Goal: Task Accomplishment & Management: Manage account settings

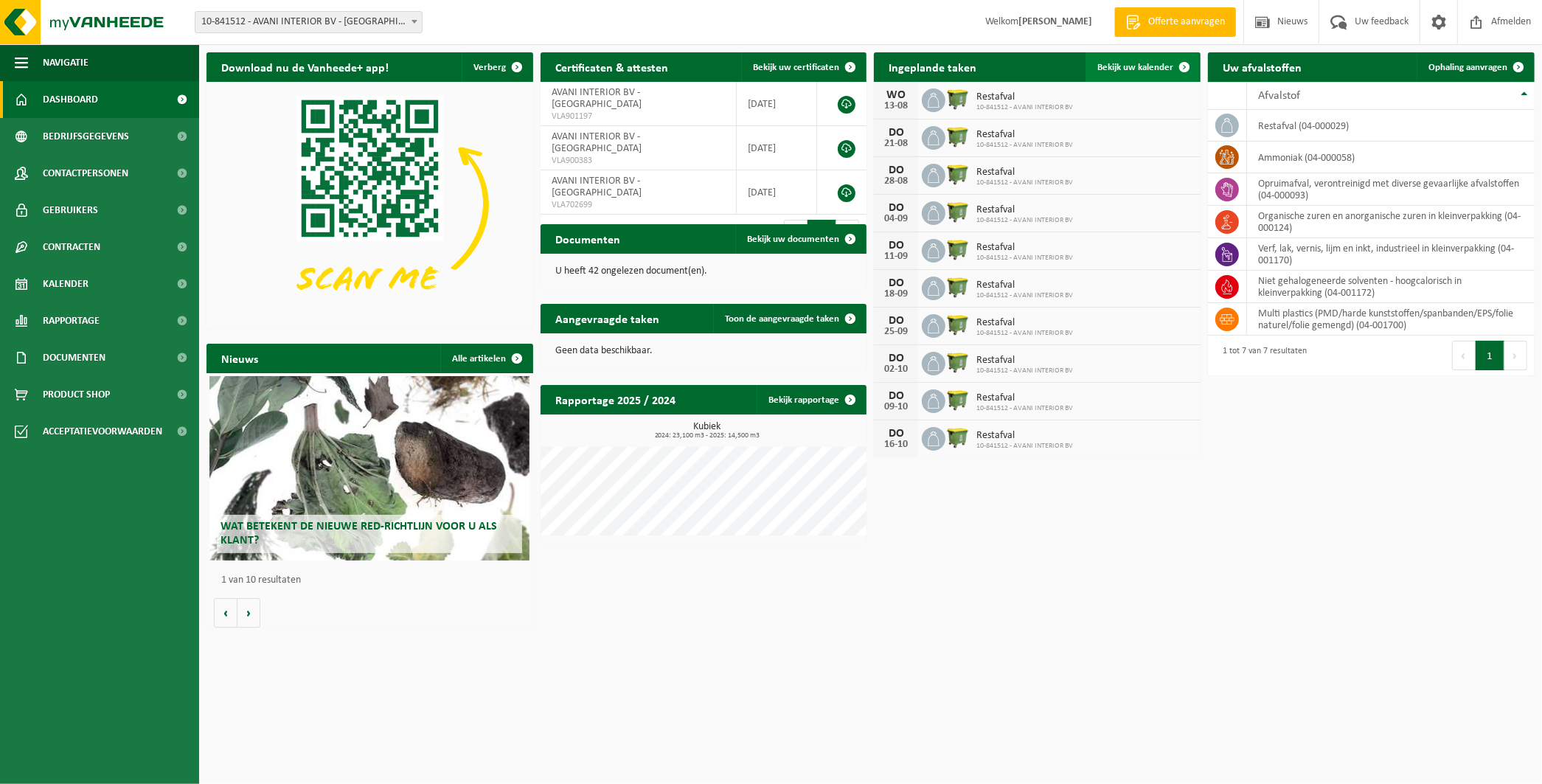
click at [1153, 69] on span "Bekijk uw kalender" at bounding box center [1134, 67] width 76 height 9
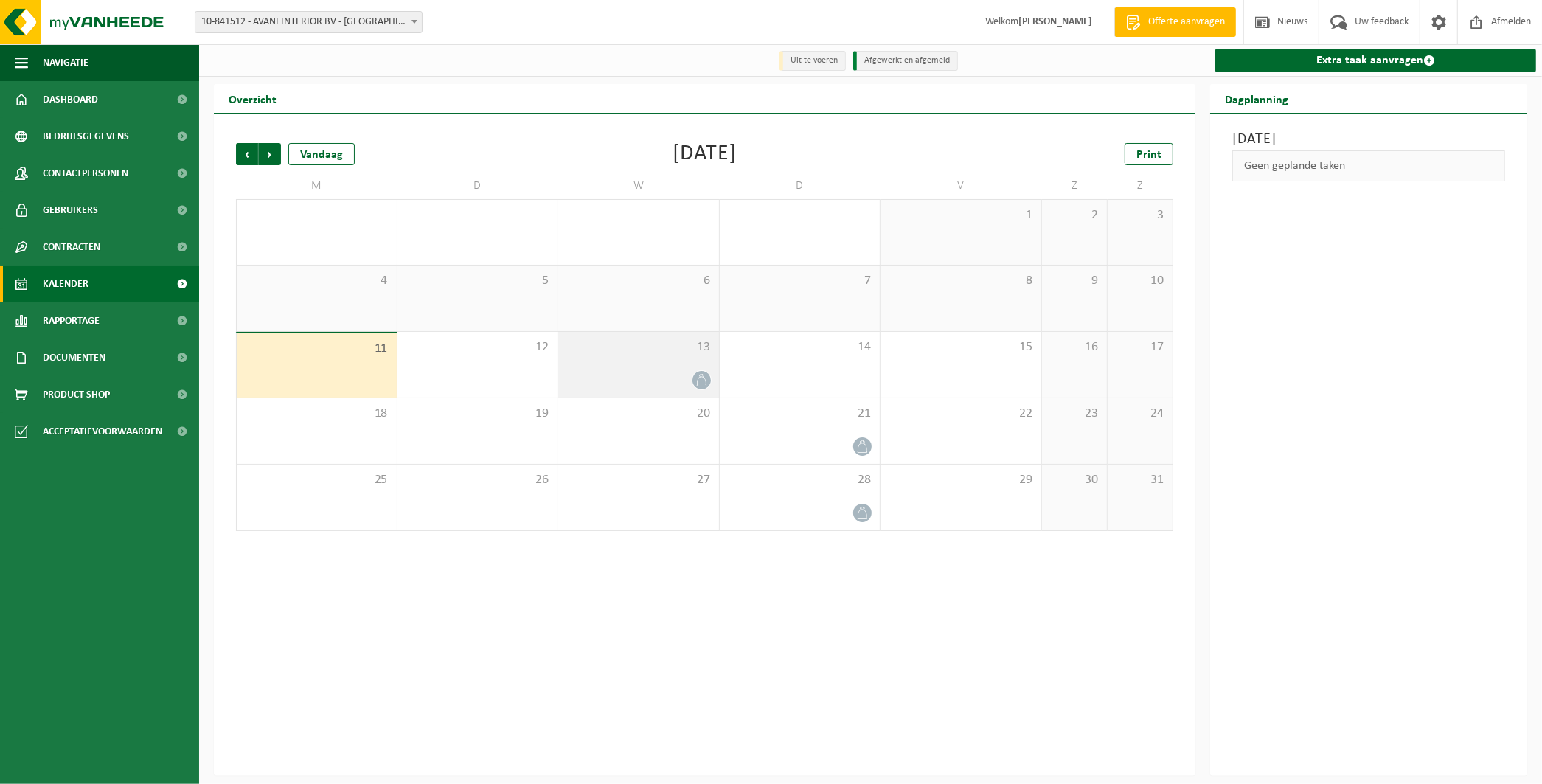
click at [702, 377] on icon at bounding box center [700, 380] width 9 height 13
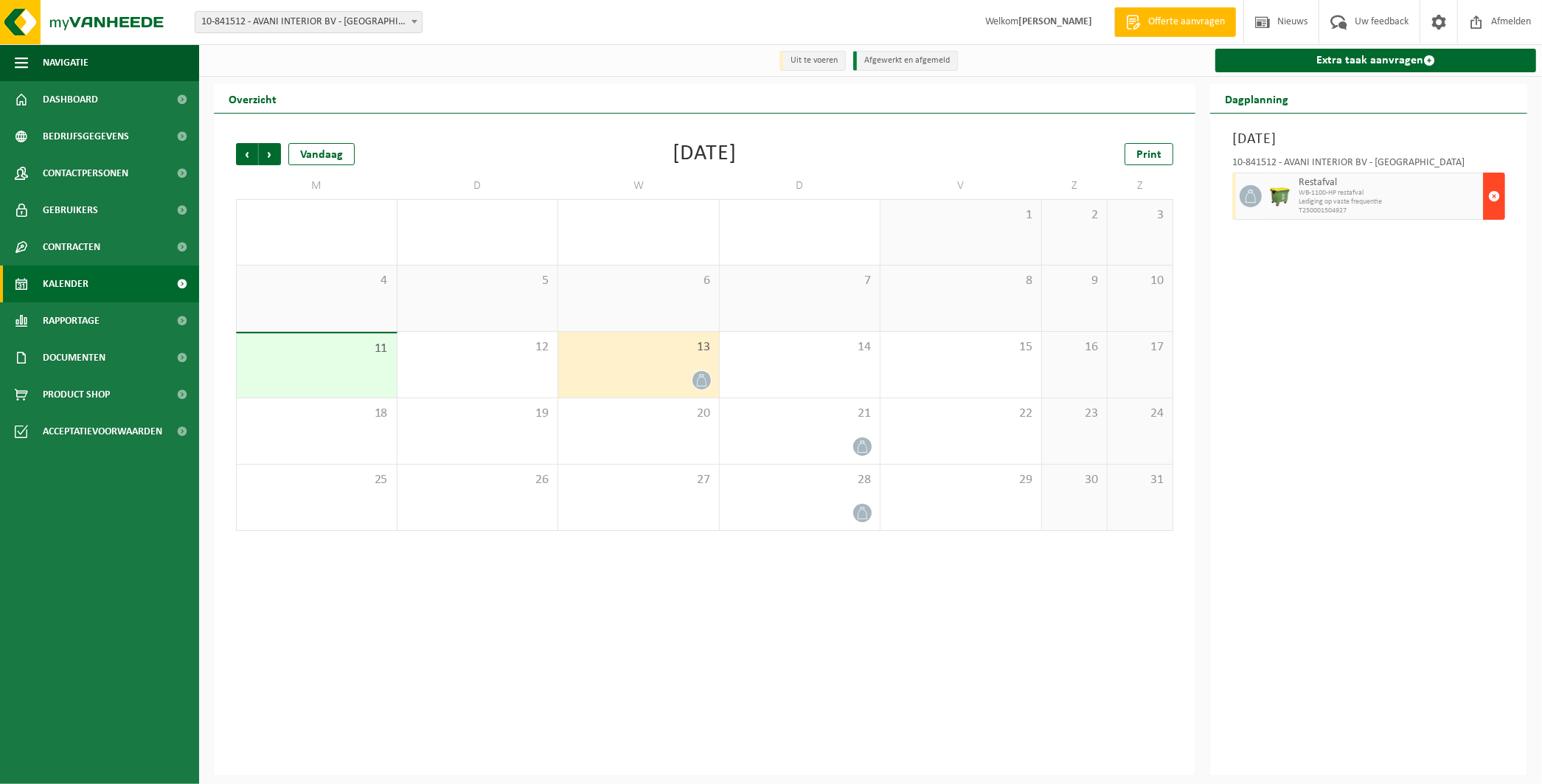
click at [1494, 193] on span "button" at bounding box center [1494, 195] width 12 height 30
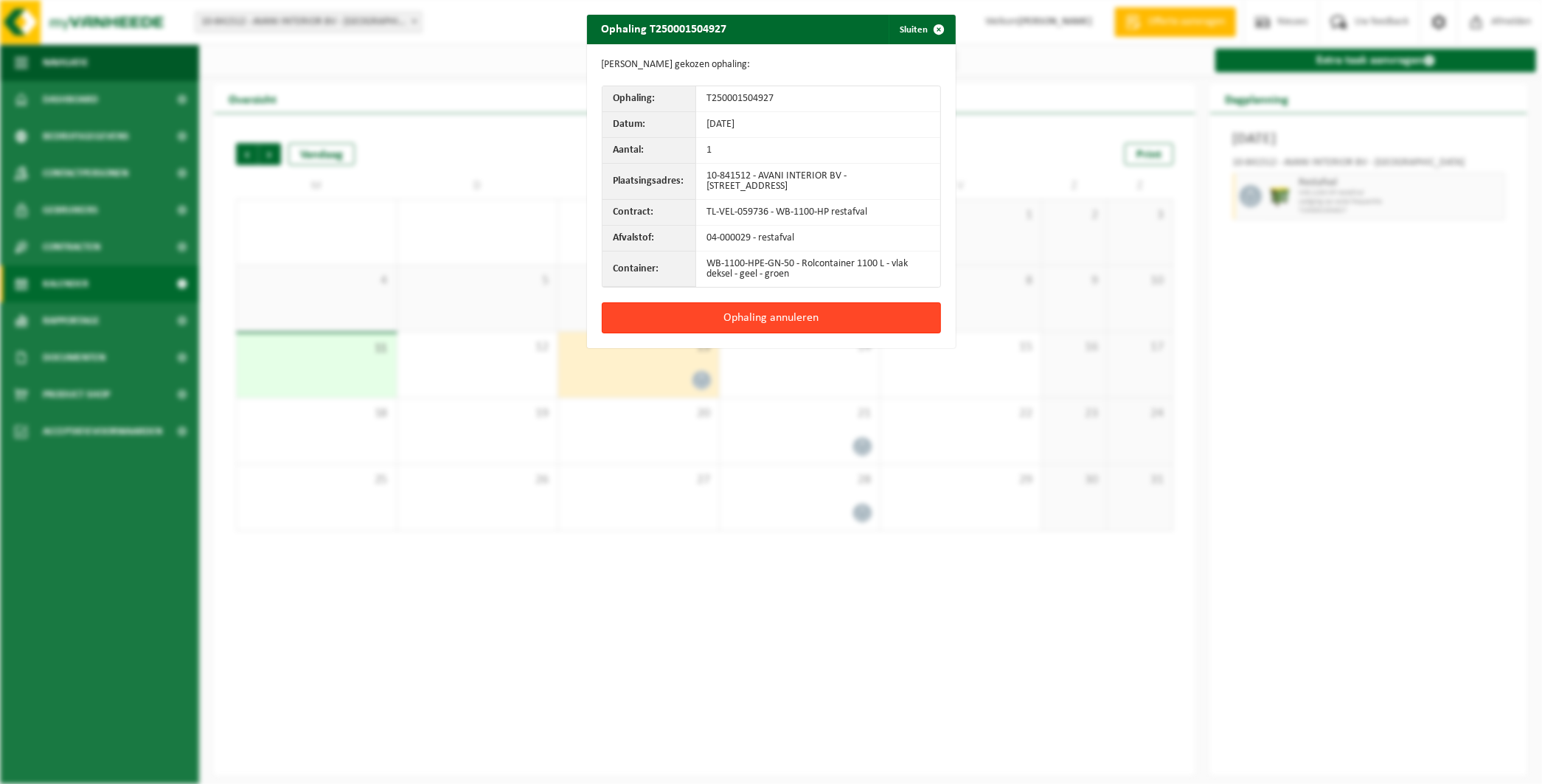
click at [767, 311] on button "Ophaling annuleren" at bounding box center [771, 318] width 339 height 31
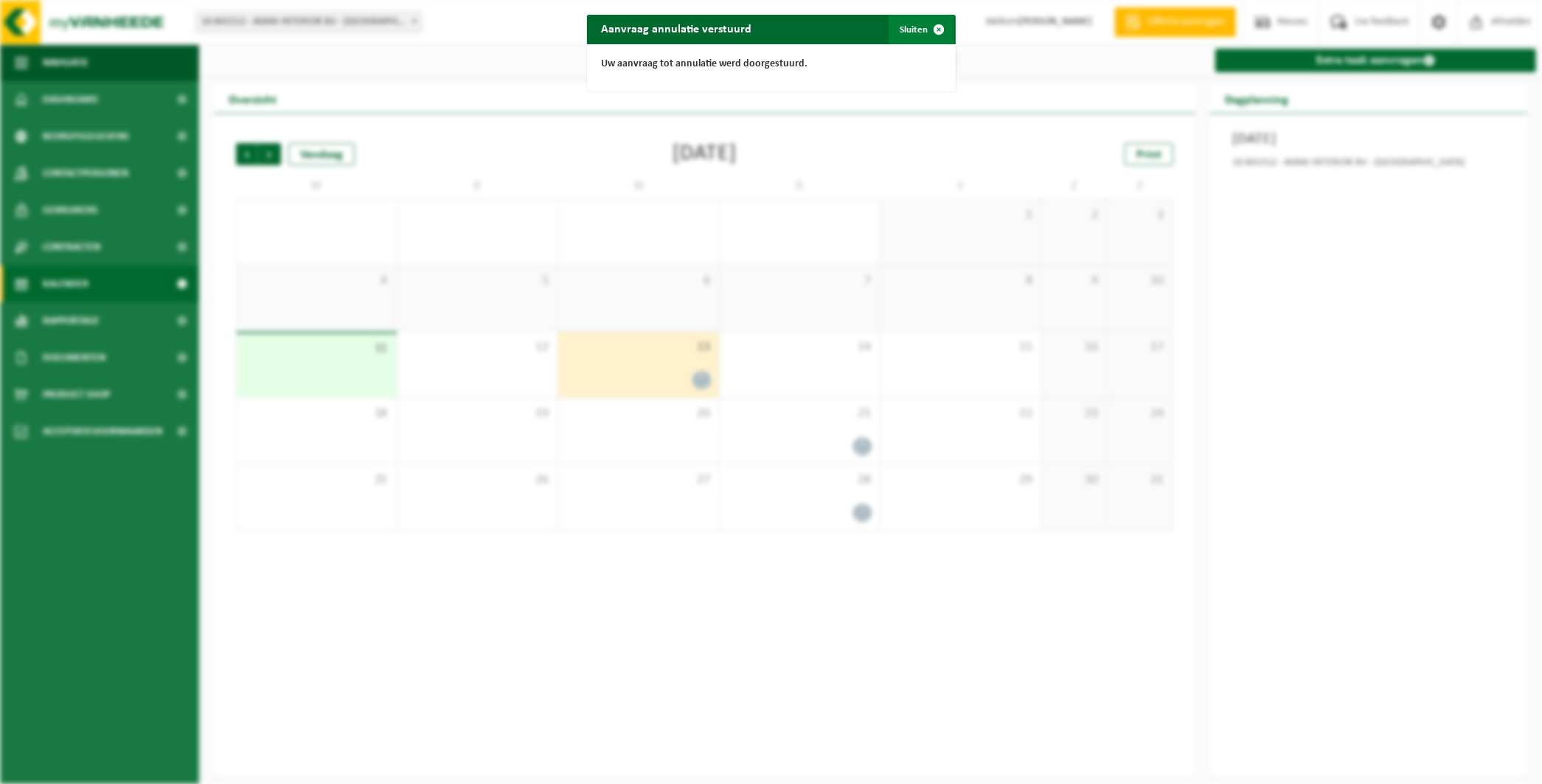
click at [903, 26] on button "Sluiten" at bounding box center [921, 29] width 65 height 30
